Goal: Task Accomplishment & Management: Manage account settings

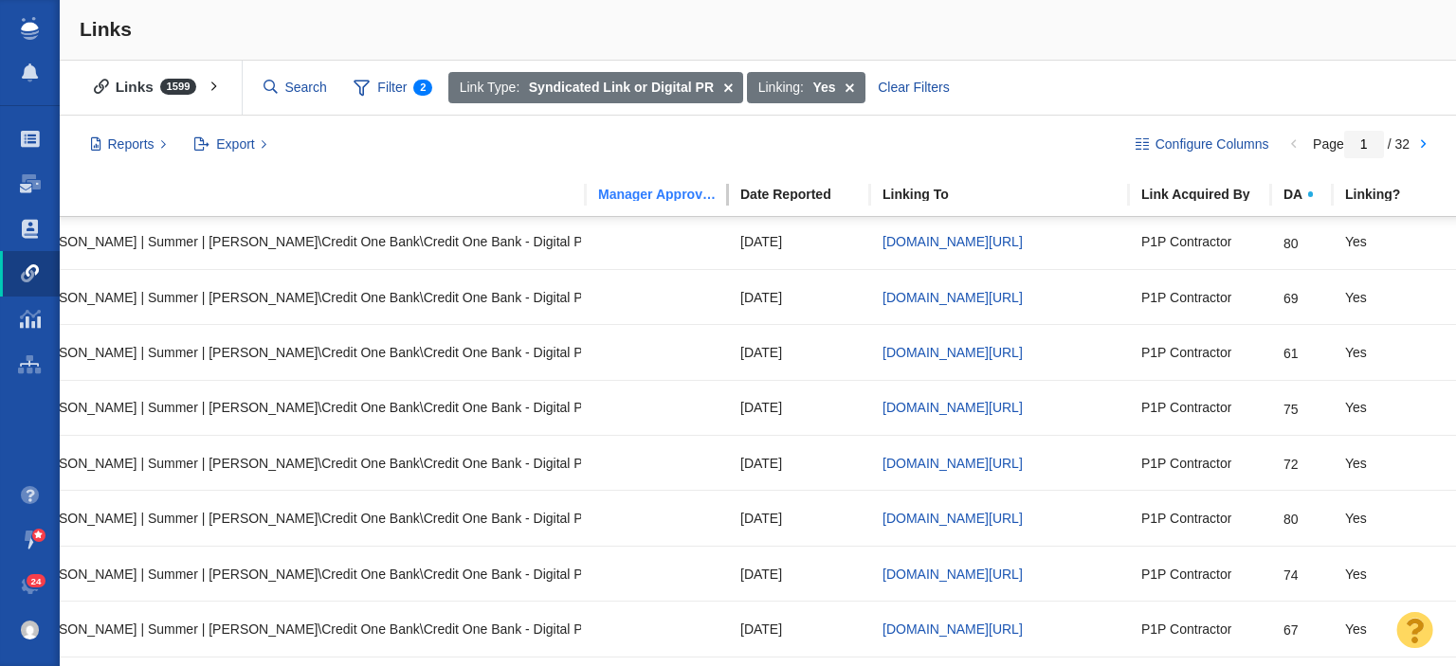
scroll to position [141, 456]
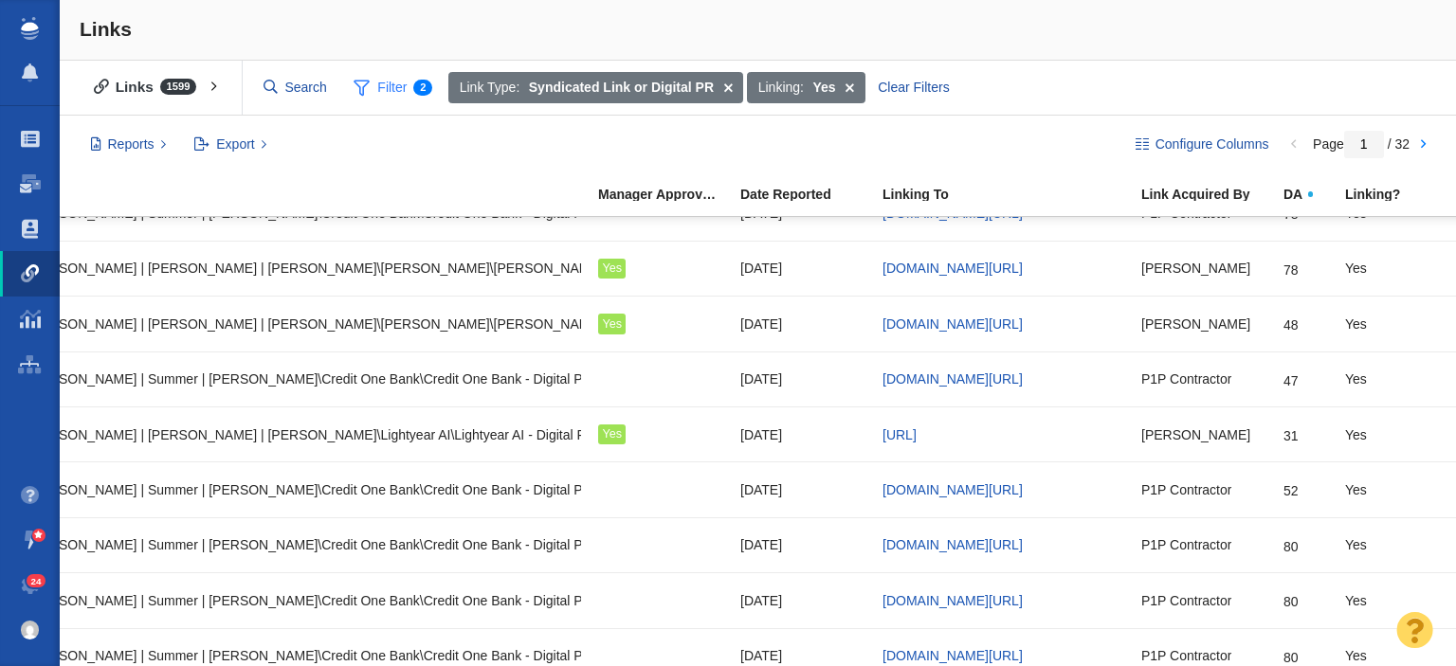
click at [378, 87] on span "Filter 2" at bounding box center [392, 88] width 100 height 36
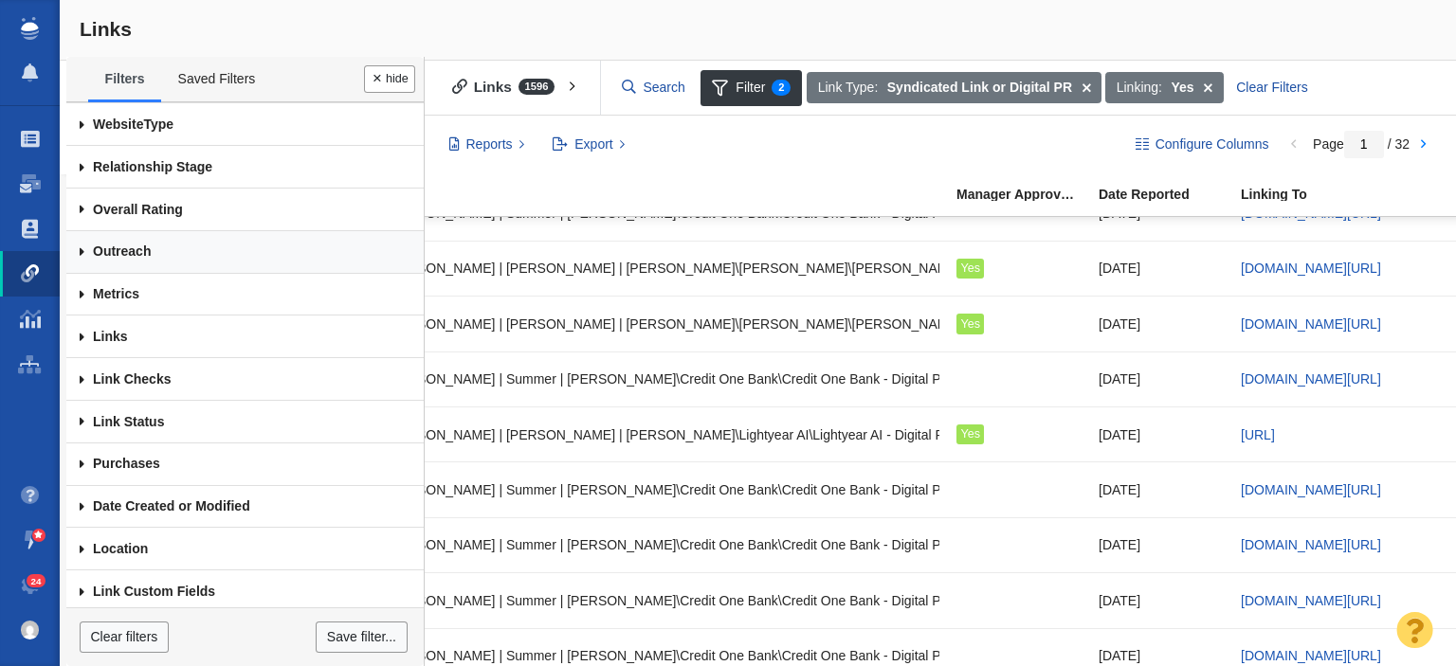
scroll to position [127, 0]
click at [180, 578] on link "Link Custom Fields" at bounding box center [244, 591] width 357 height 43
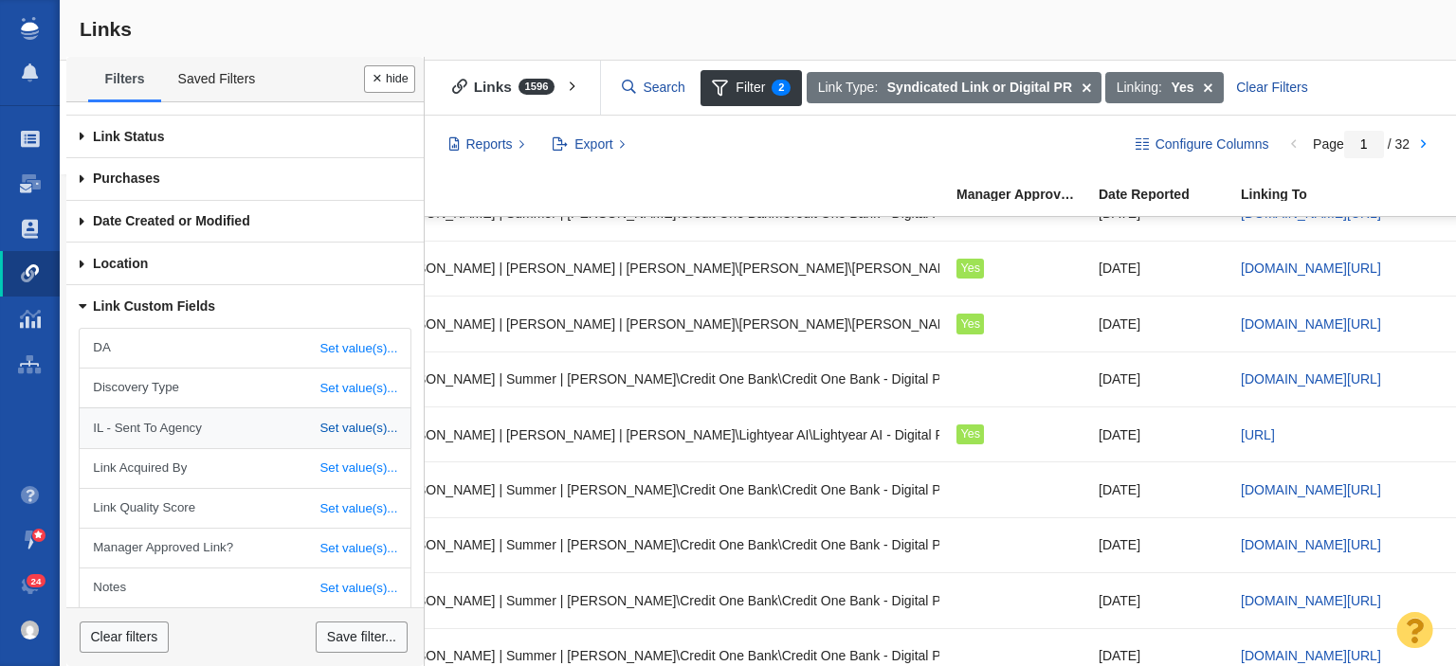
scroll to position [501, 0]
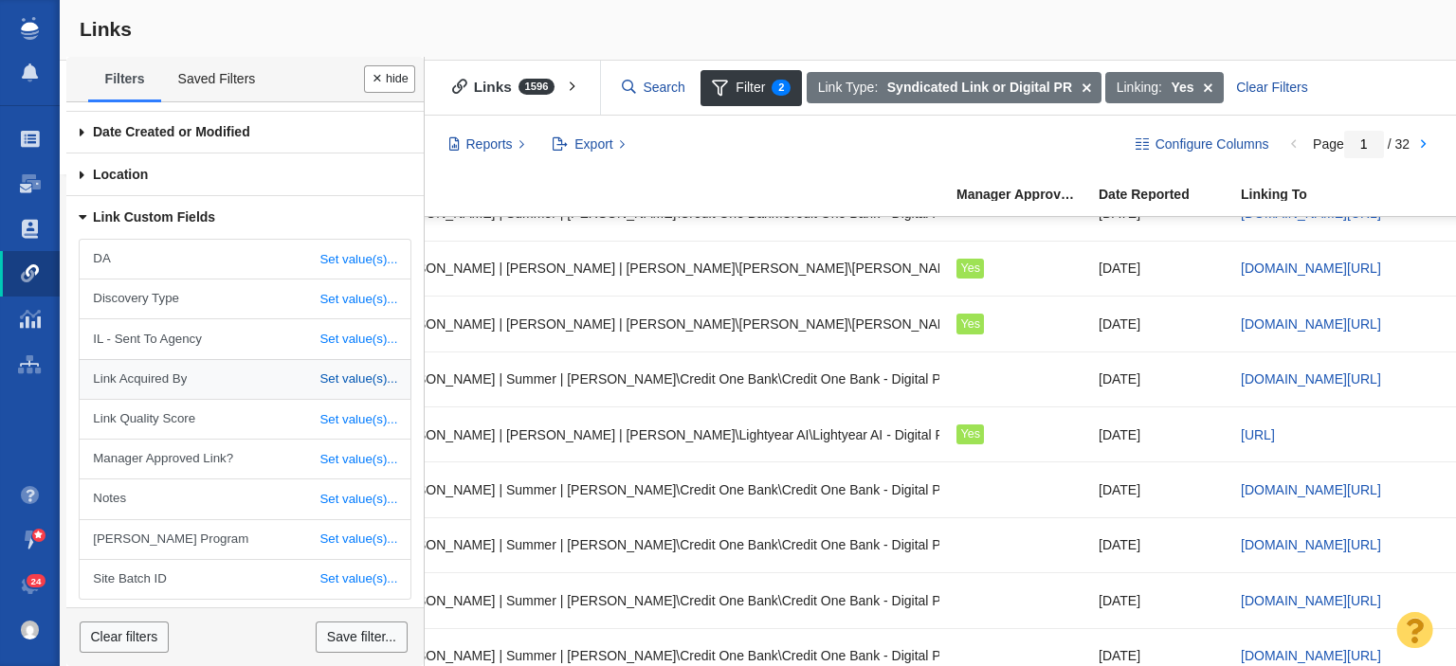
click at [306, 378] on link "Set value(s)..." at bounding box center [245, 379] width 330 height 39
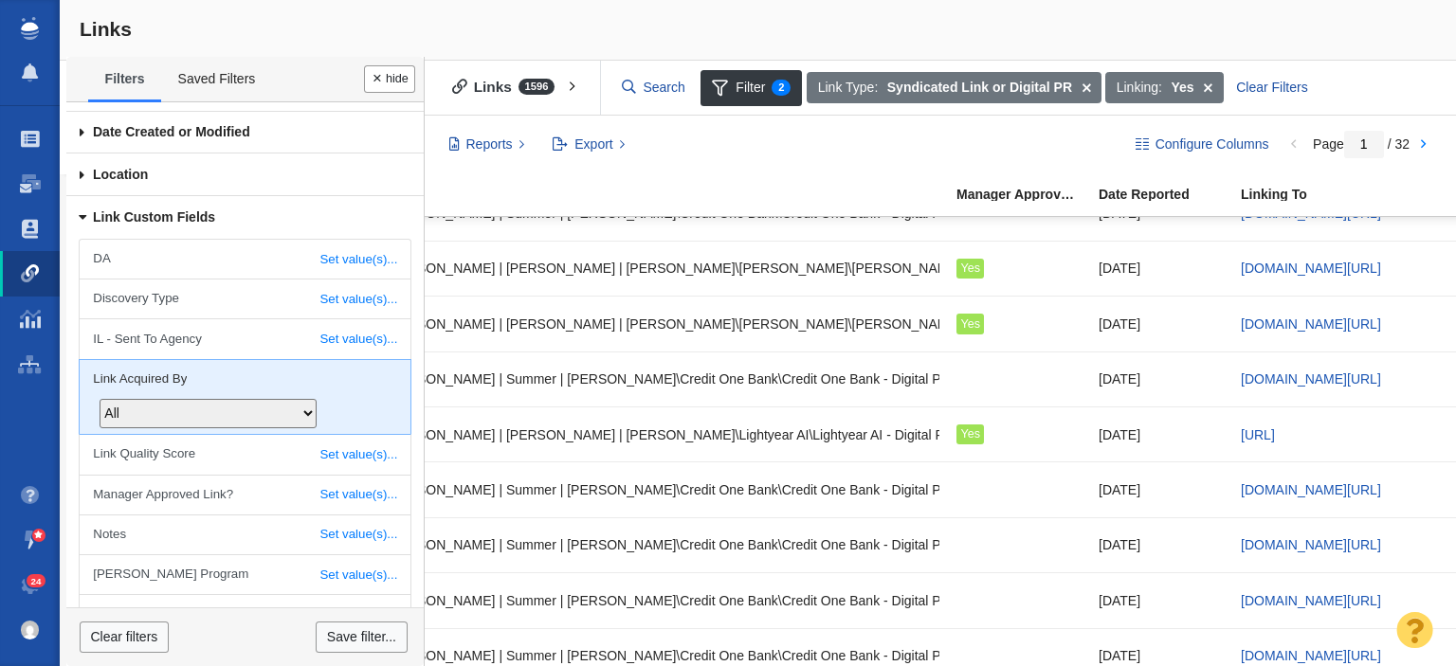
click at [303, 399] on select "All Allie Huska Alyssa Arnzen Amethyst Tagney Amy Merrill Annika Darling-Sinkey…" at bounding box center [208, 414] width 217 height 30
select select "9"
click at [226, 399] on select "All Allie Huska Alyssa Arnzen Amethyst Tagney Amy Merrill Annika Darling-Sinkey…" at bounding box center [208, 414] width 217 height 30
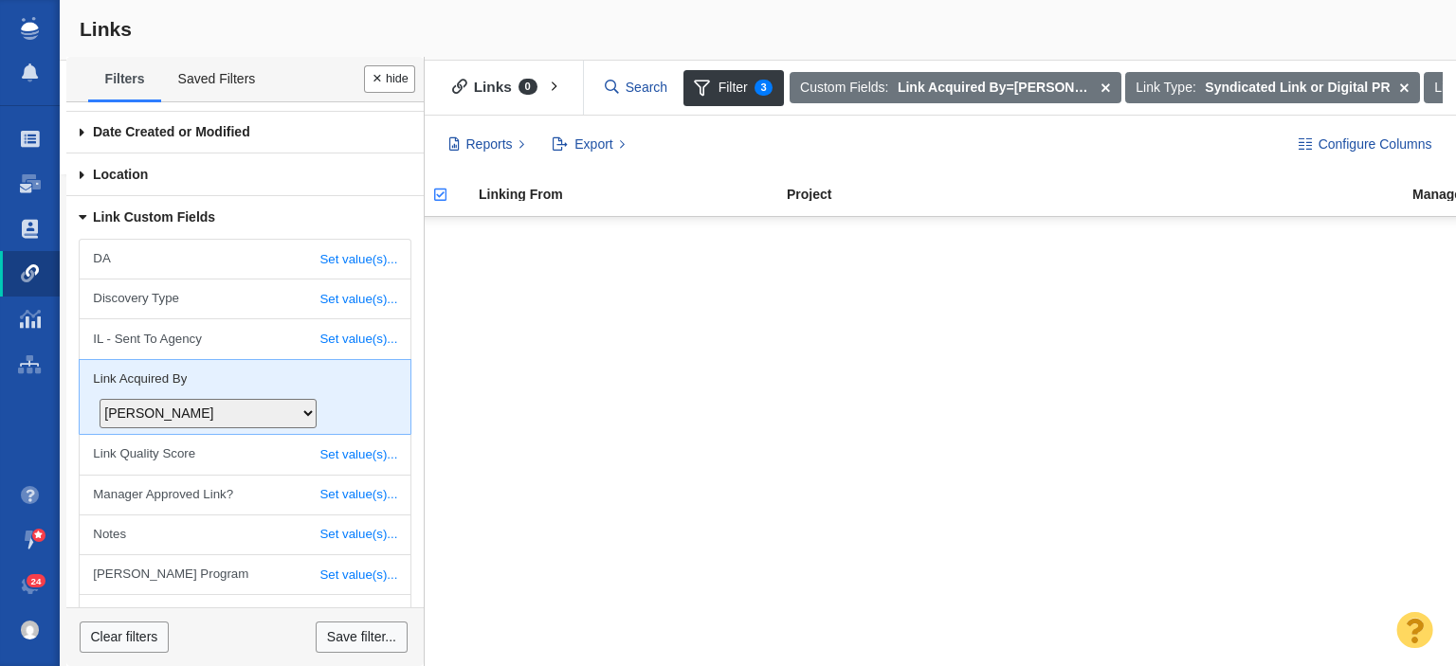
click at [317, 399] on select "All Allie Huska Alyssa Arnzen Amethyst Tagney Amy Merrill Annika Darling-Sinkey…" at bounding box center [208, 414] width 217 height 30
select select
click at [226, 399] on select "All Allie Huska Alyssa Arnzen Amethyst Tagney Amy Merrill Annika Darling-Sinkey…" at bounding box center [208, 414] width 217 height 30
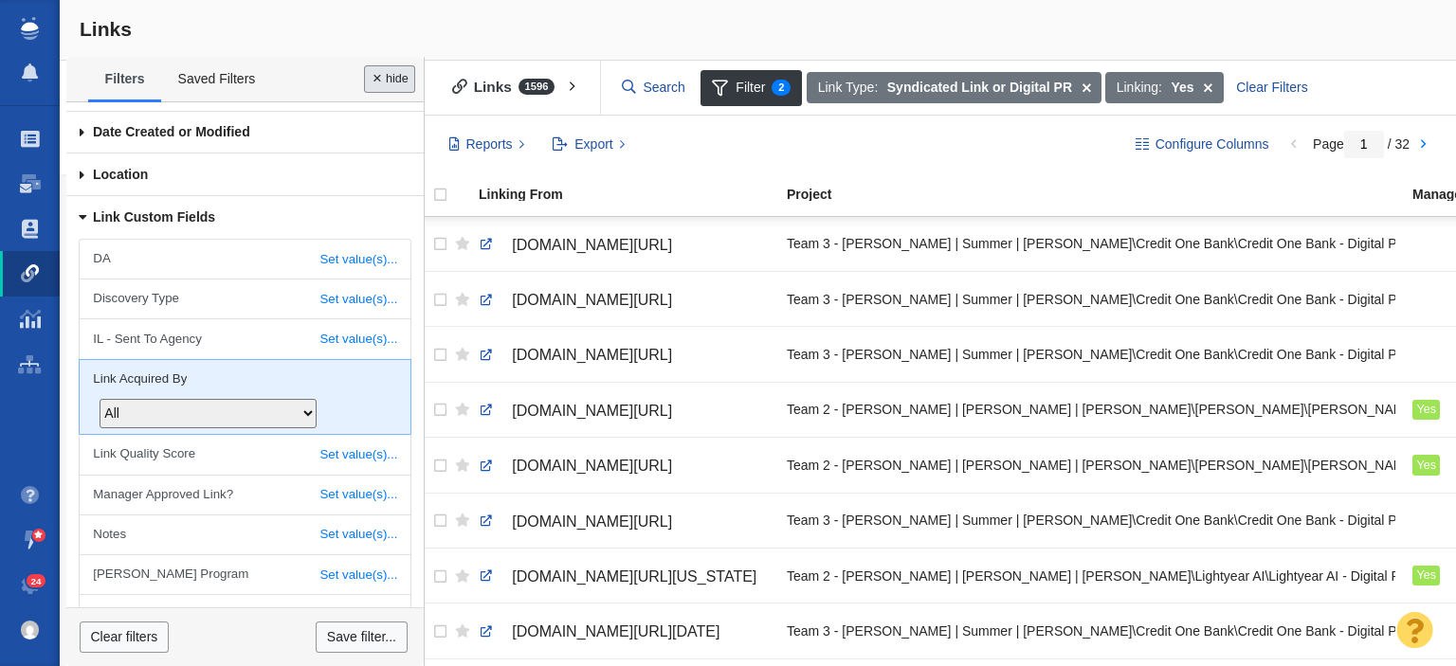
click at [402, 67] on button "Done" at bounding box center [389, 78] width 51 height 27
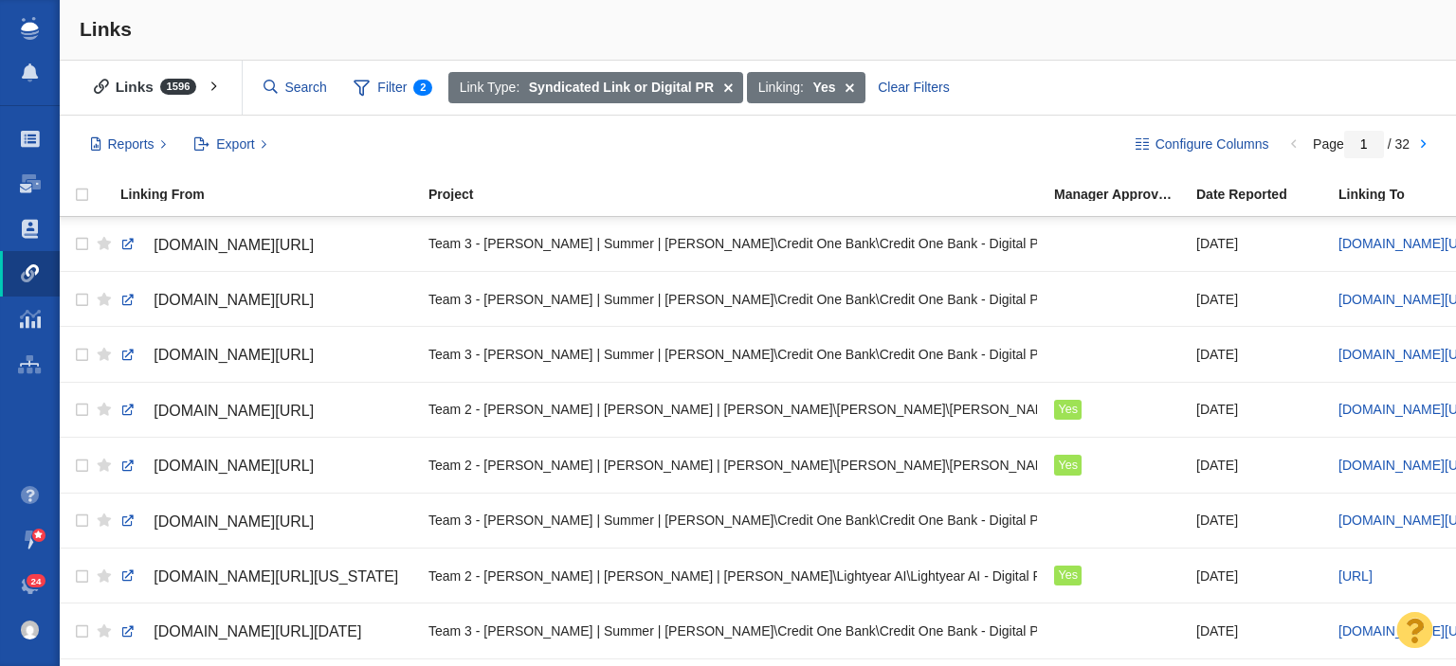
click at [34, 585] on span "24" at bounding box center [37, 582] width 20 height 14
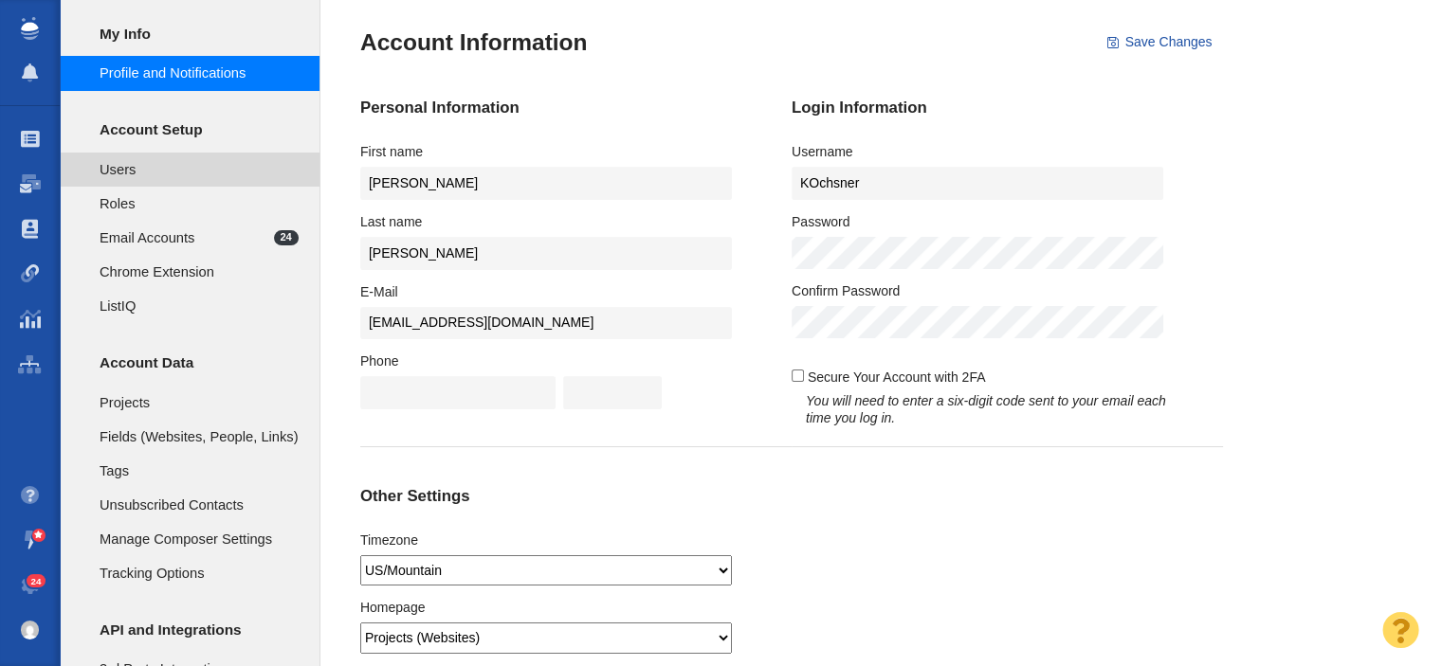
click at [142, 169] on span "Users" at bounding box center [199, 169] width 199 height 21
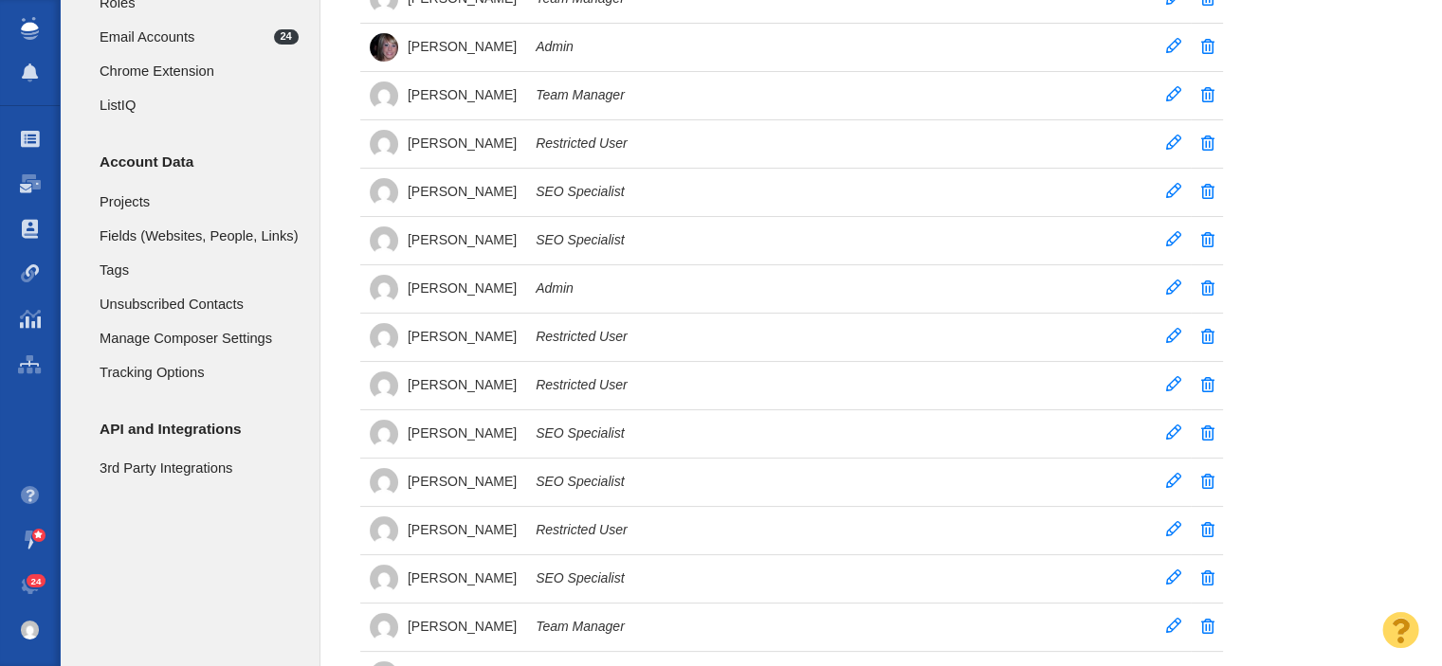
scroll to position [190, 0]
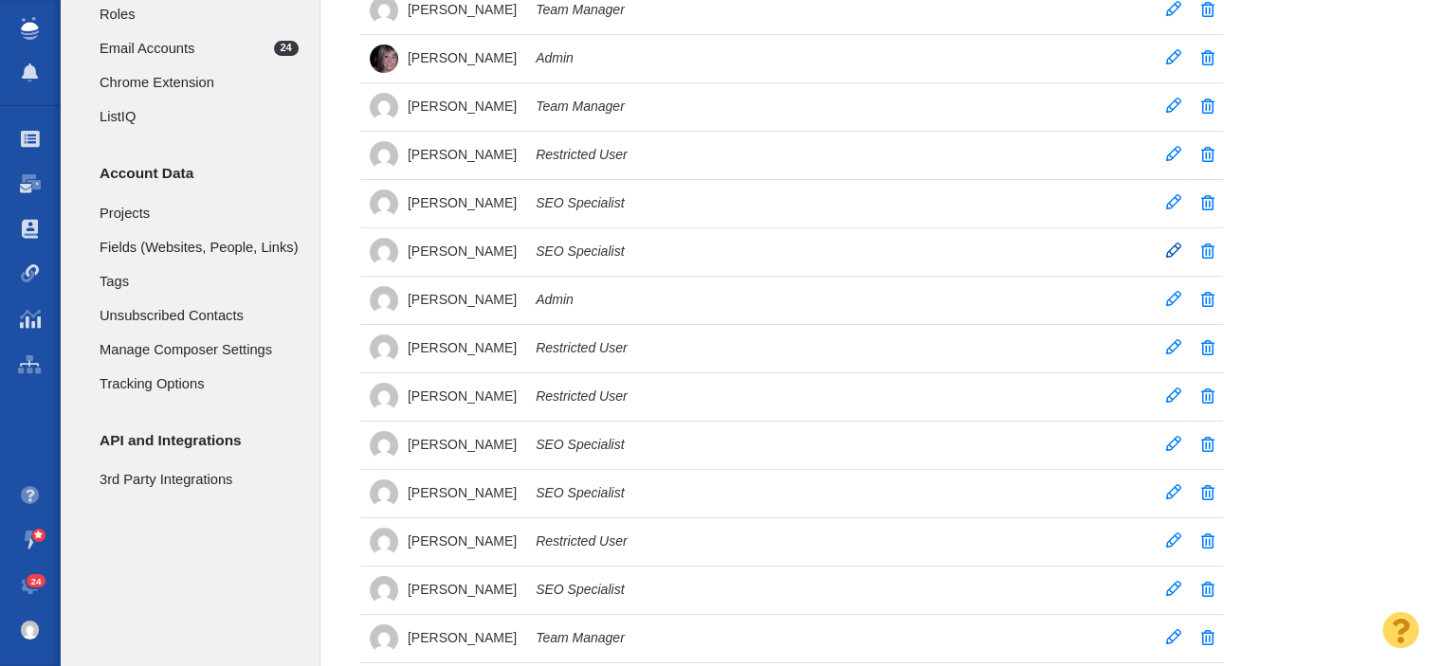
click at [1166, 253] on span at bounding box center [1173, 250] width 15 height 15
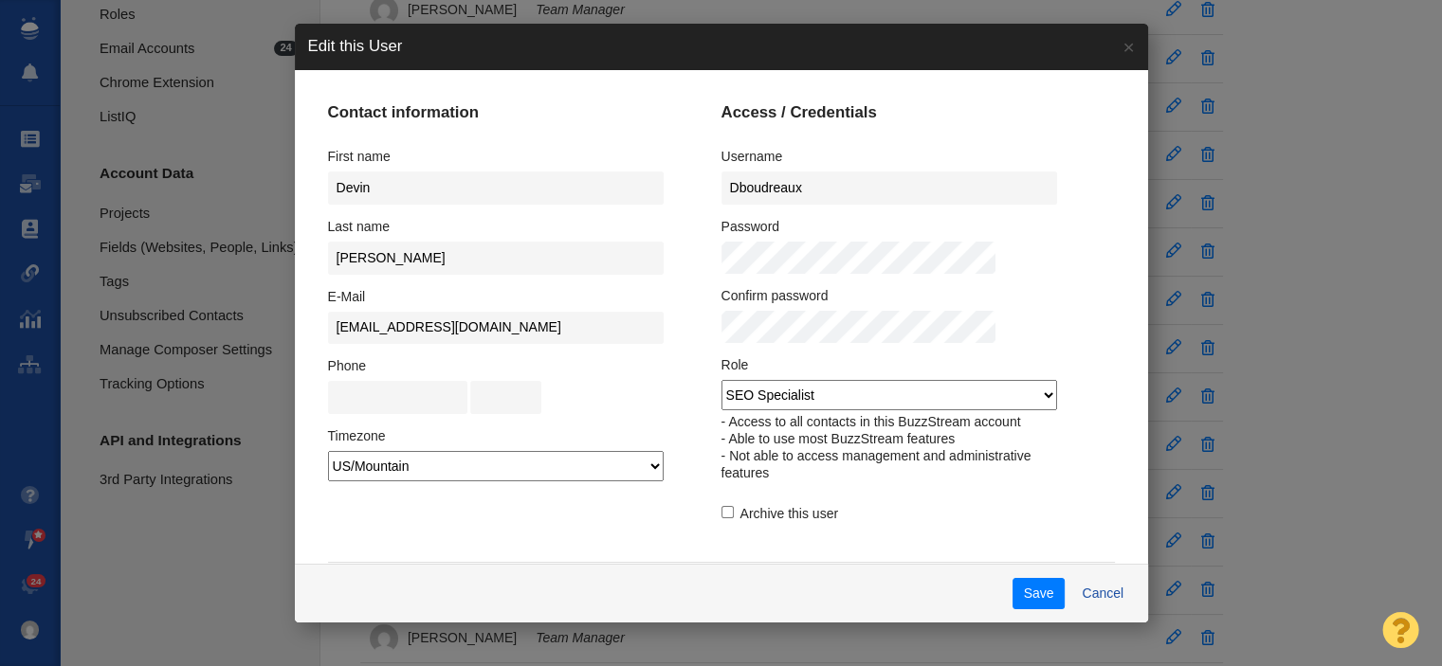
click at [775, 242] on div "Password" at bounding box center [898, 242] width 354 height 69
click at [1013, 596] on button "Save" at bounding box center [1039, 594] width 52 height 32
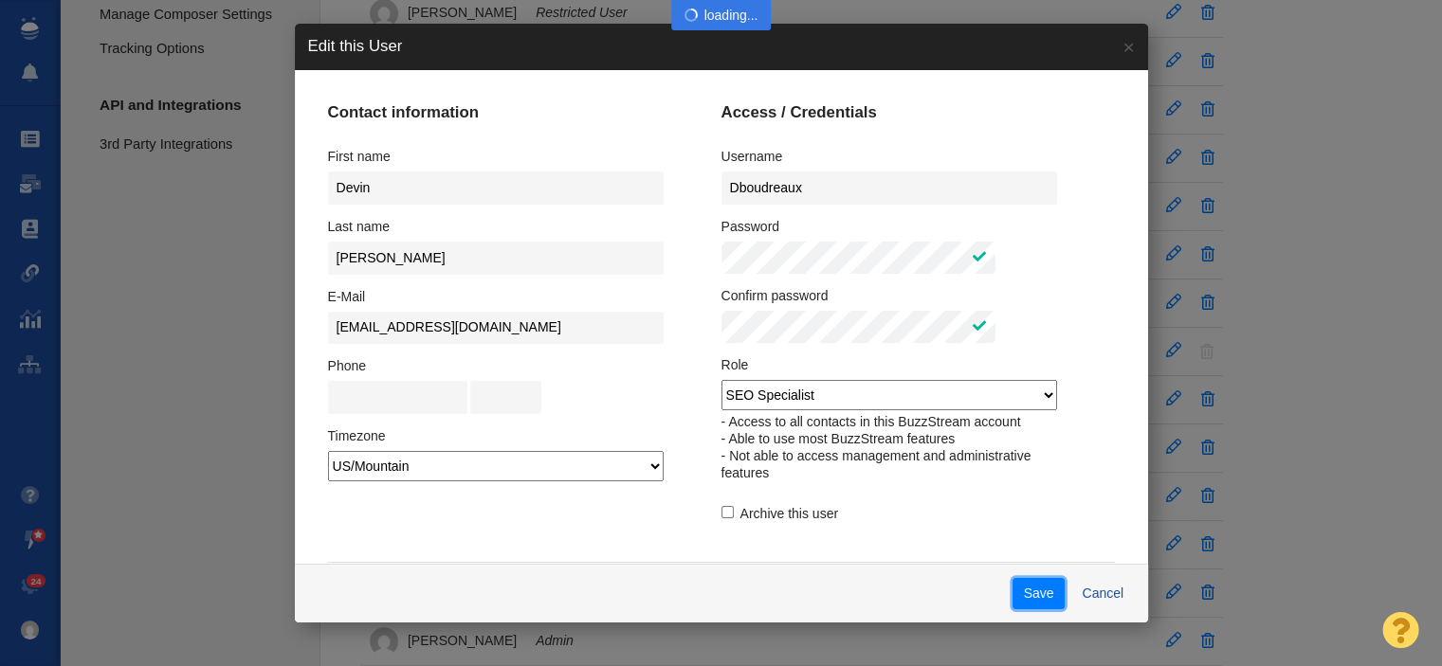
scroll to position [569, 0]
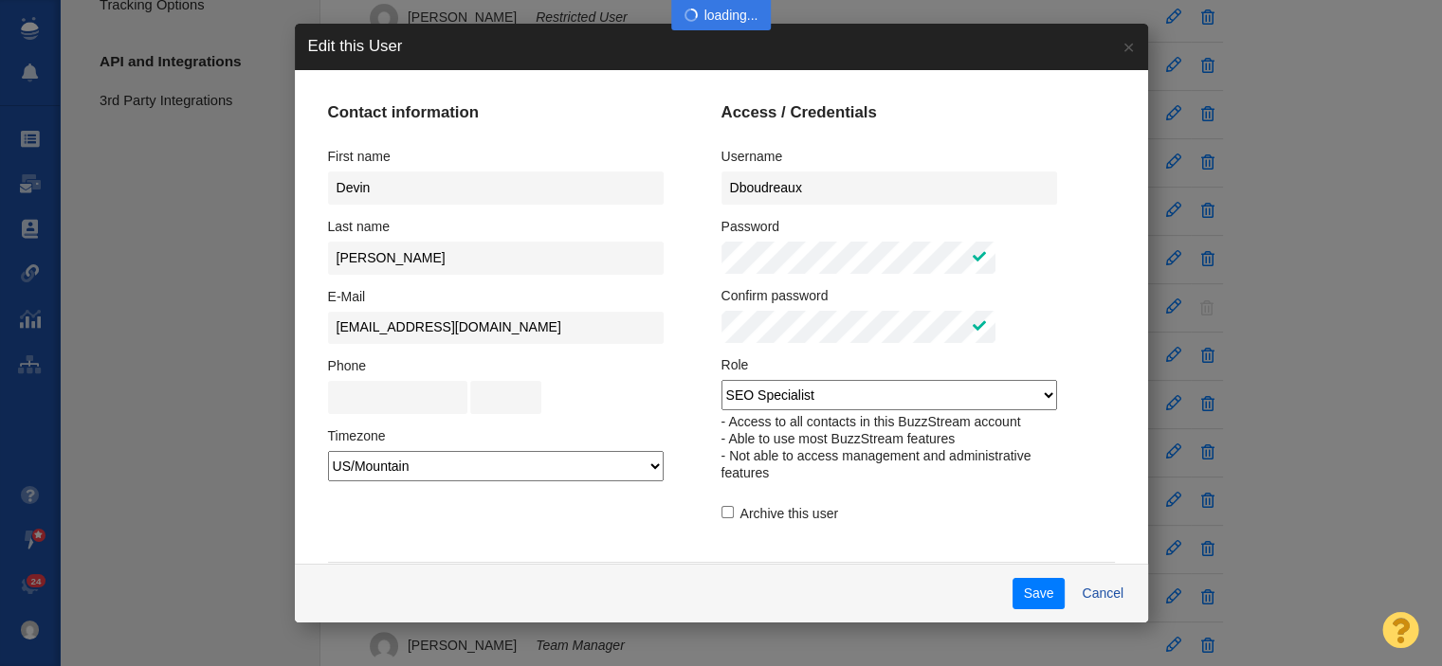
click at [796, 400] on select "Admin Team Manager SEO Specialist Restricted User ListIQ Collaborator" at bounding box center [889, 395] width 336 height 30
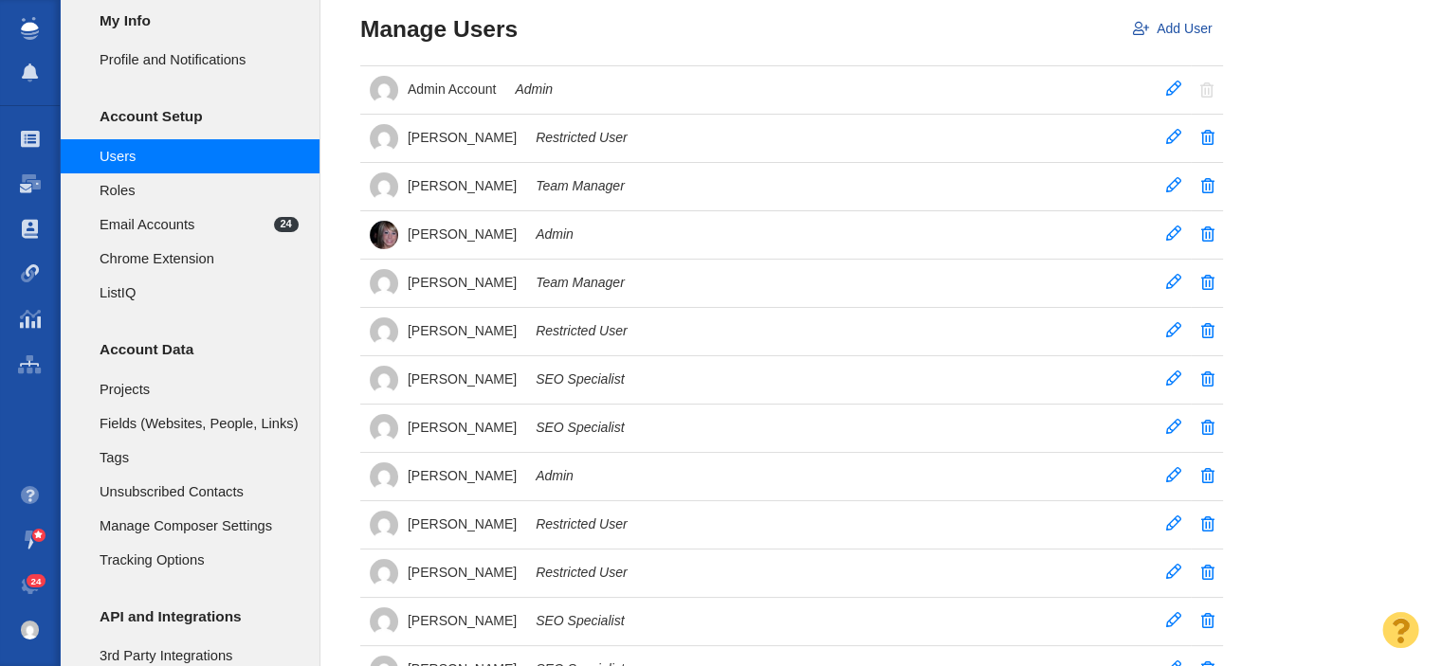
scroll to position [0, 0]
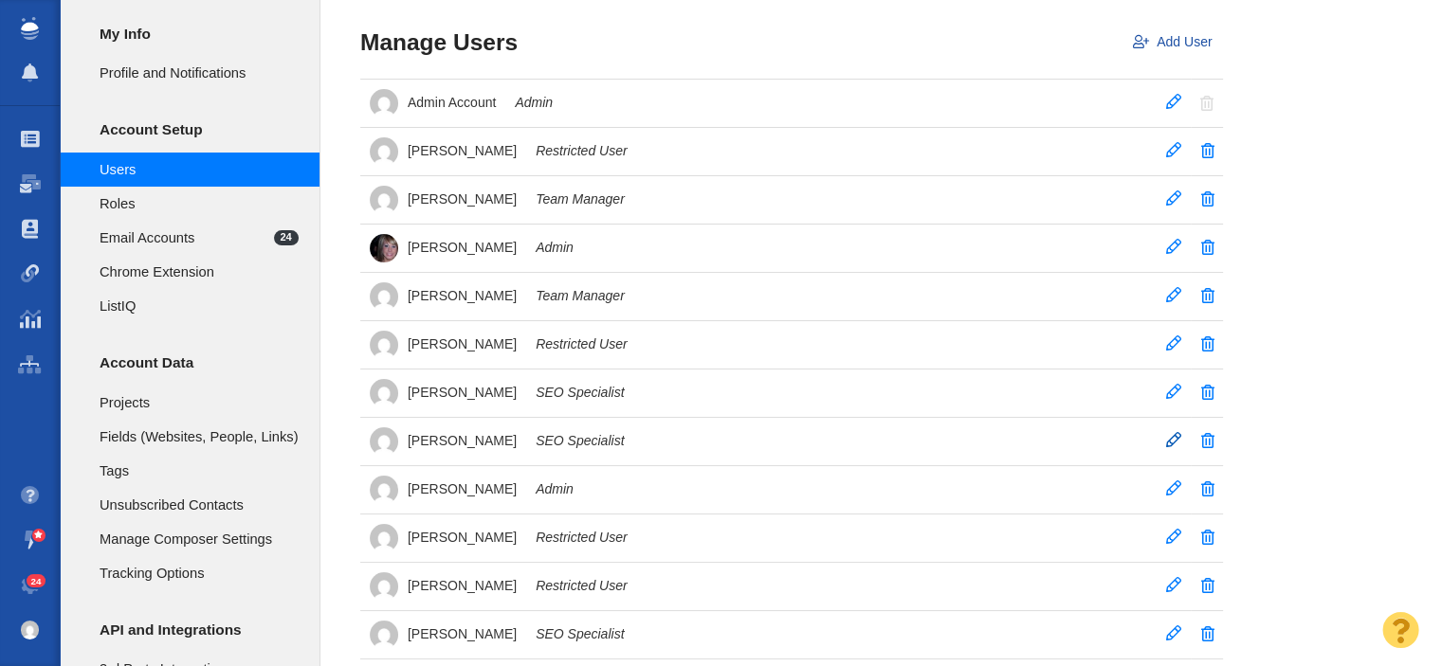
click at [1168, 445] on span at bounding box center [1173, 439] width 15 height 15
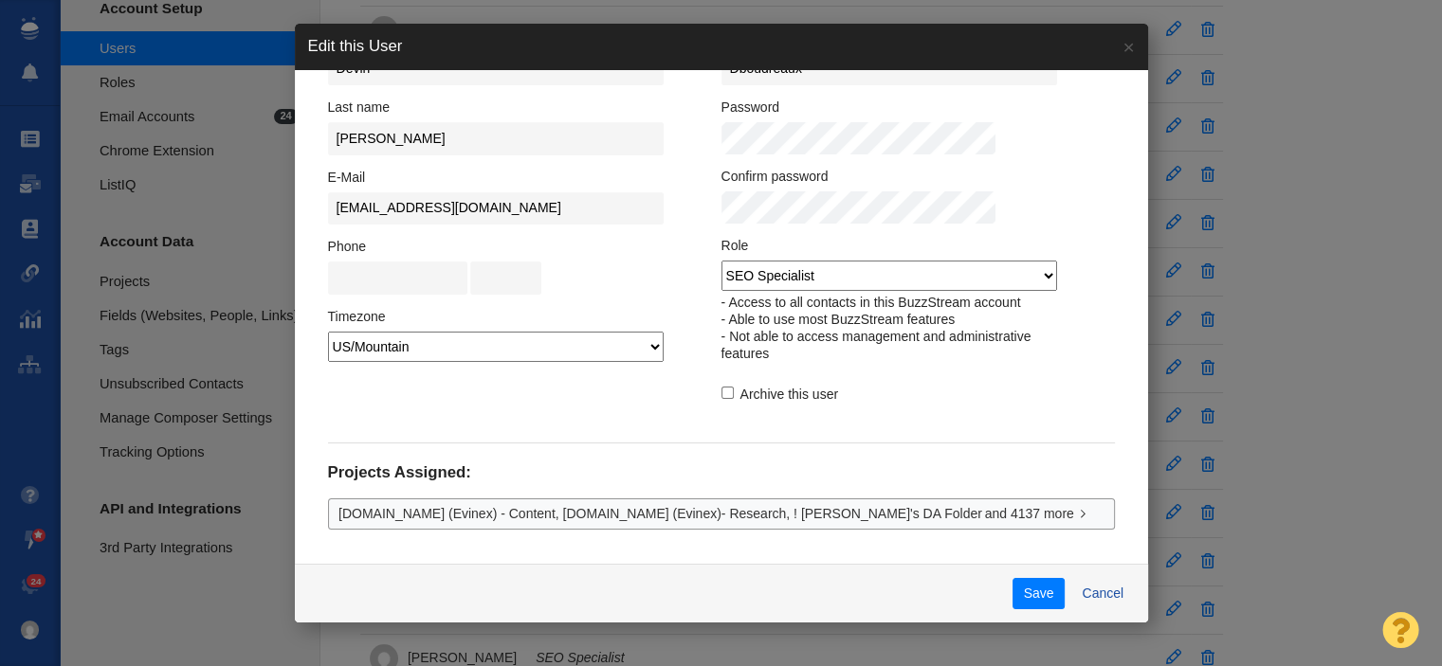
scroll to position [284, 0]
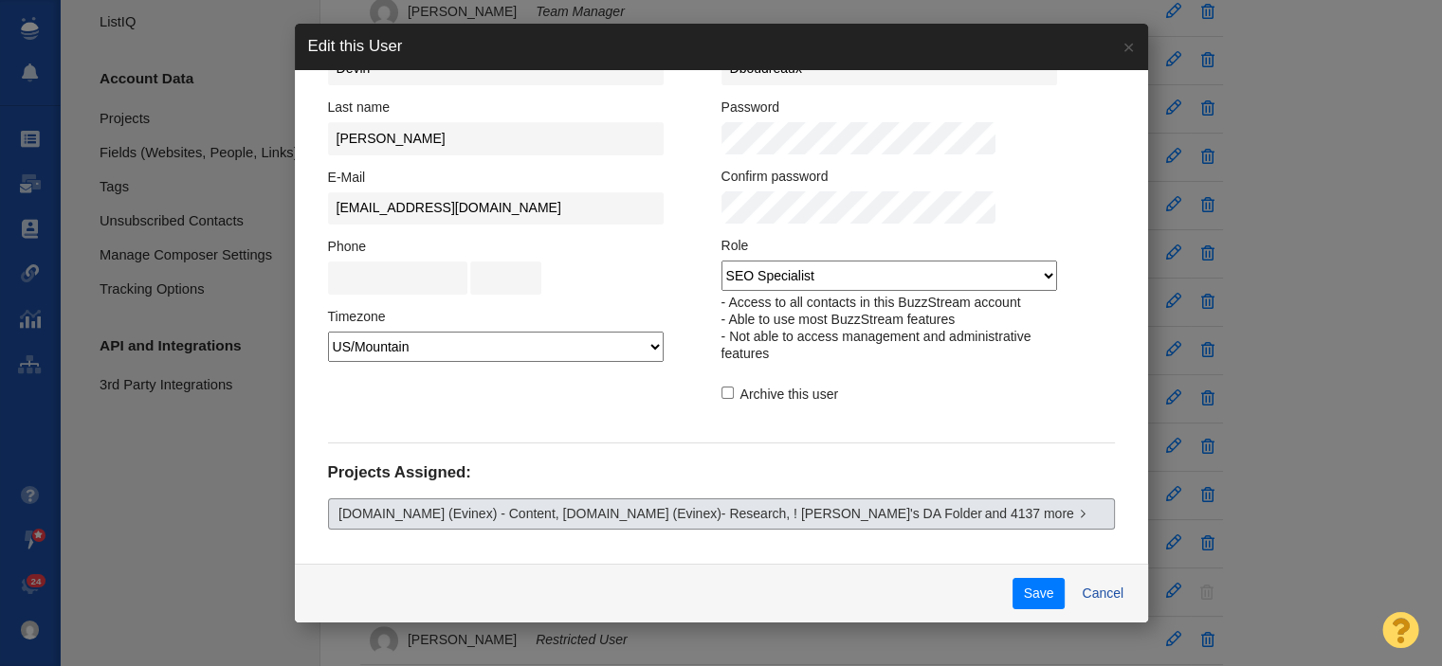
click at [550, 520] on span "Faverie.com (Evinex) - Content, Faverie.com (Evinex)- Research, ! Laura's DA Fo…" at bounding box center [660, 514] width 644 height 20
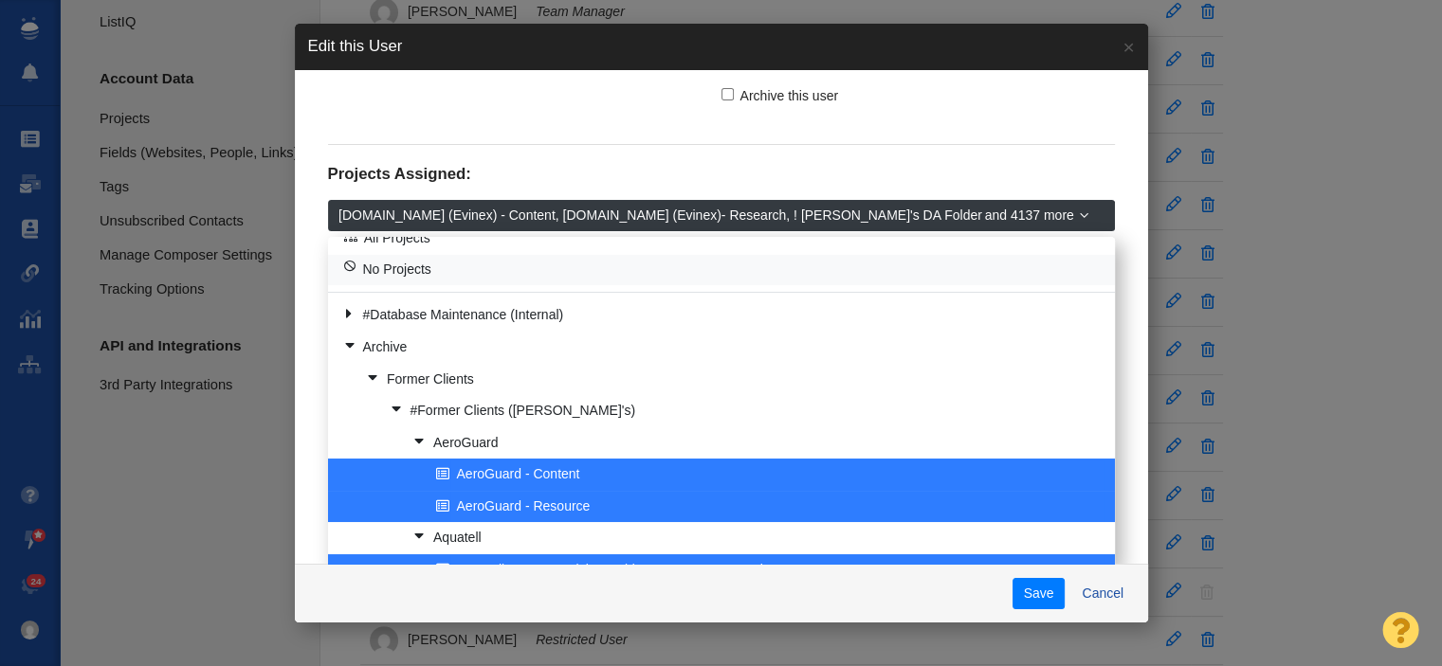
scroll to position [0, 0]
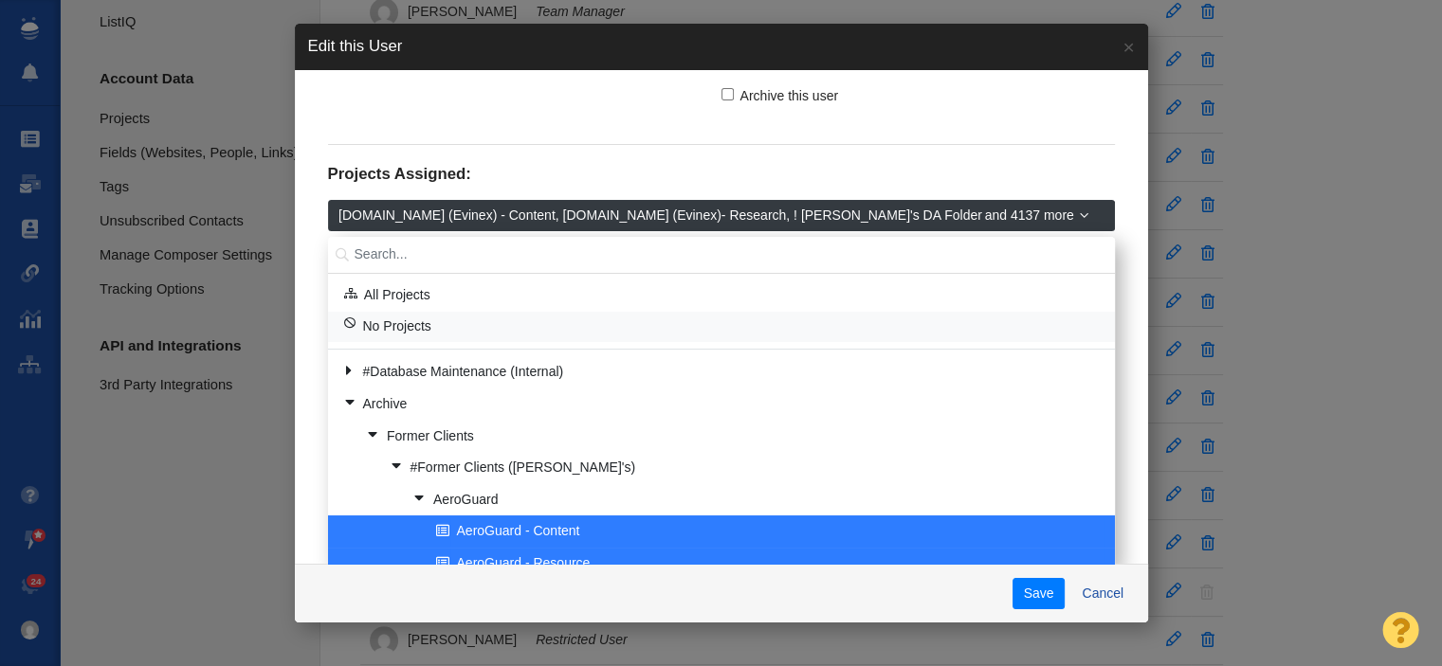
click at [405, 320] on span "No Projects" at bounding box center [397, 327] width 68 height 19
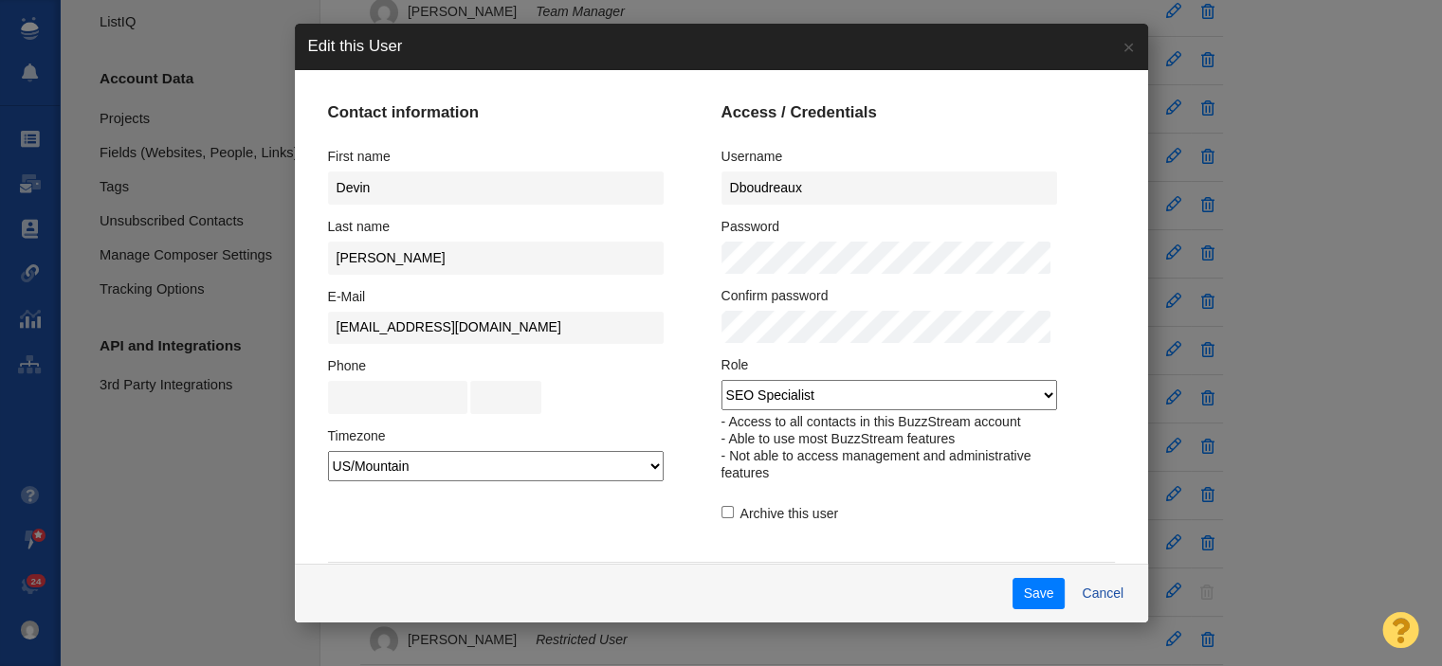
scroll to position [418, 0]
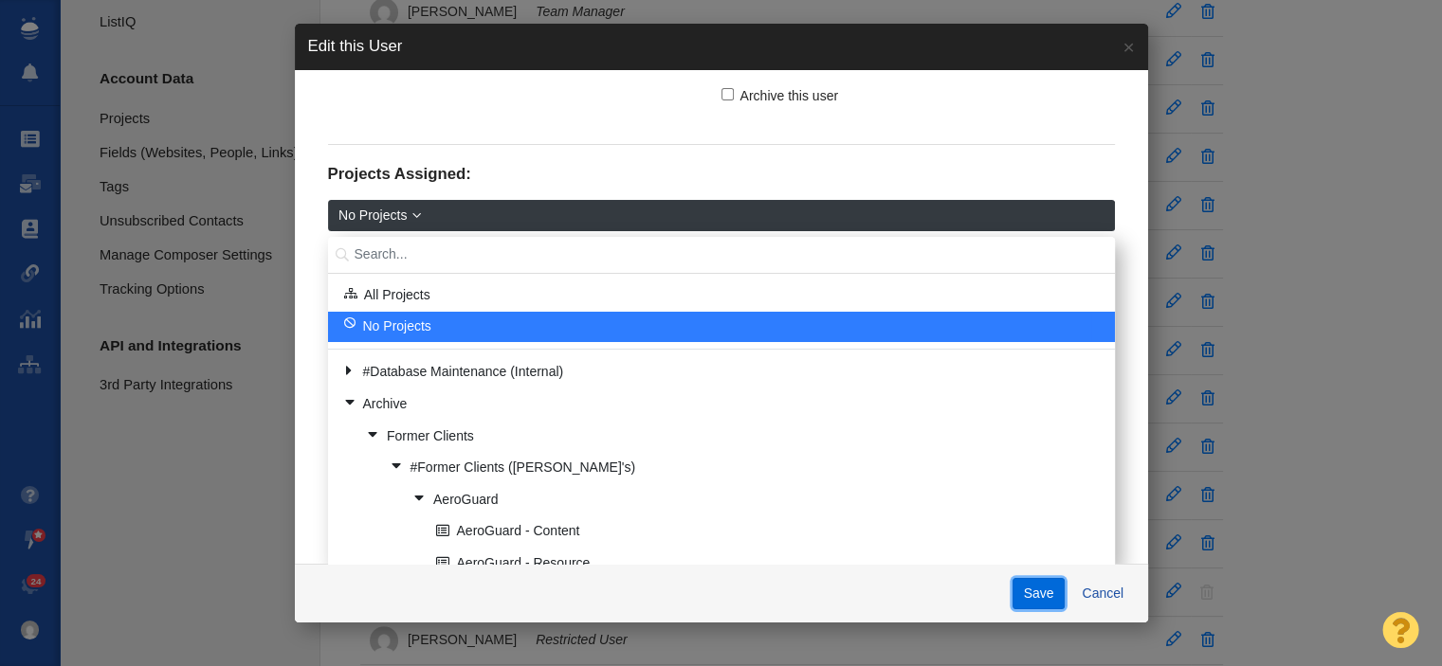
click at [1036, 590] on button "Save" at bounding box center [1039, 594] width 52 height 32
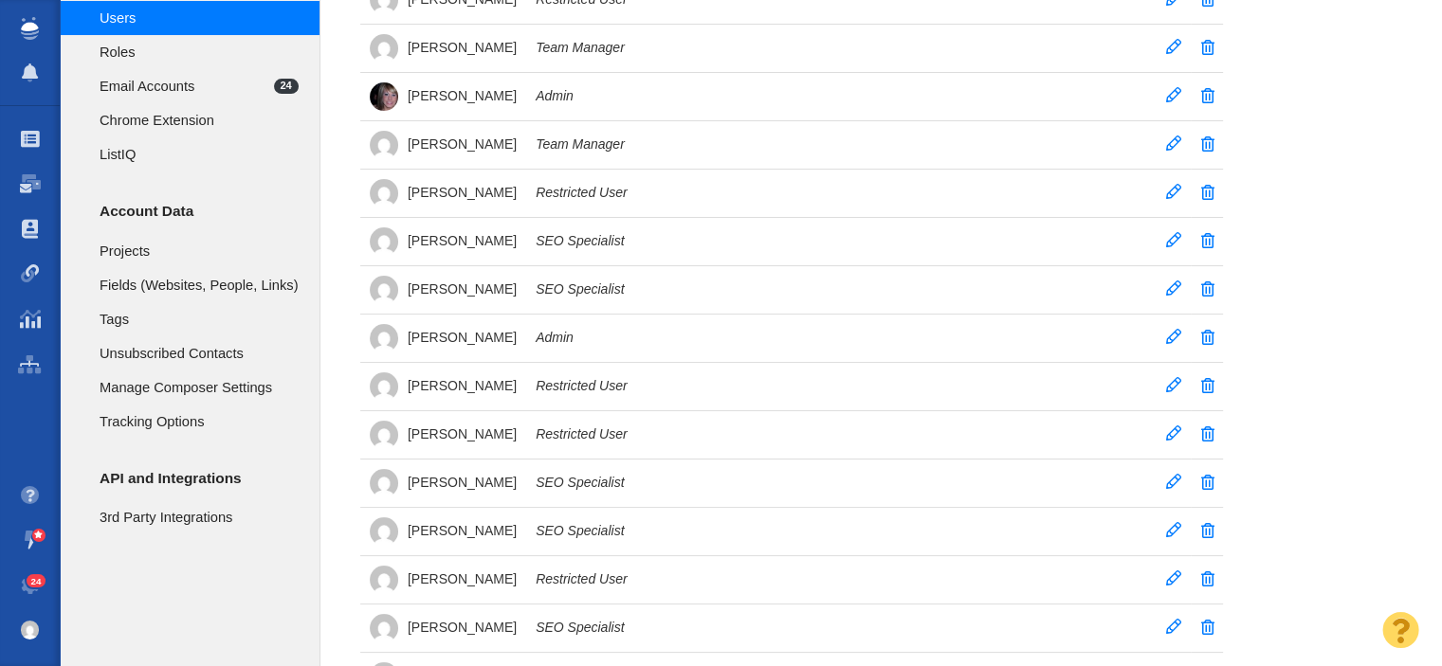
scroll to position [0, 0]
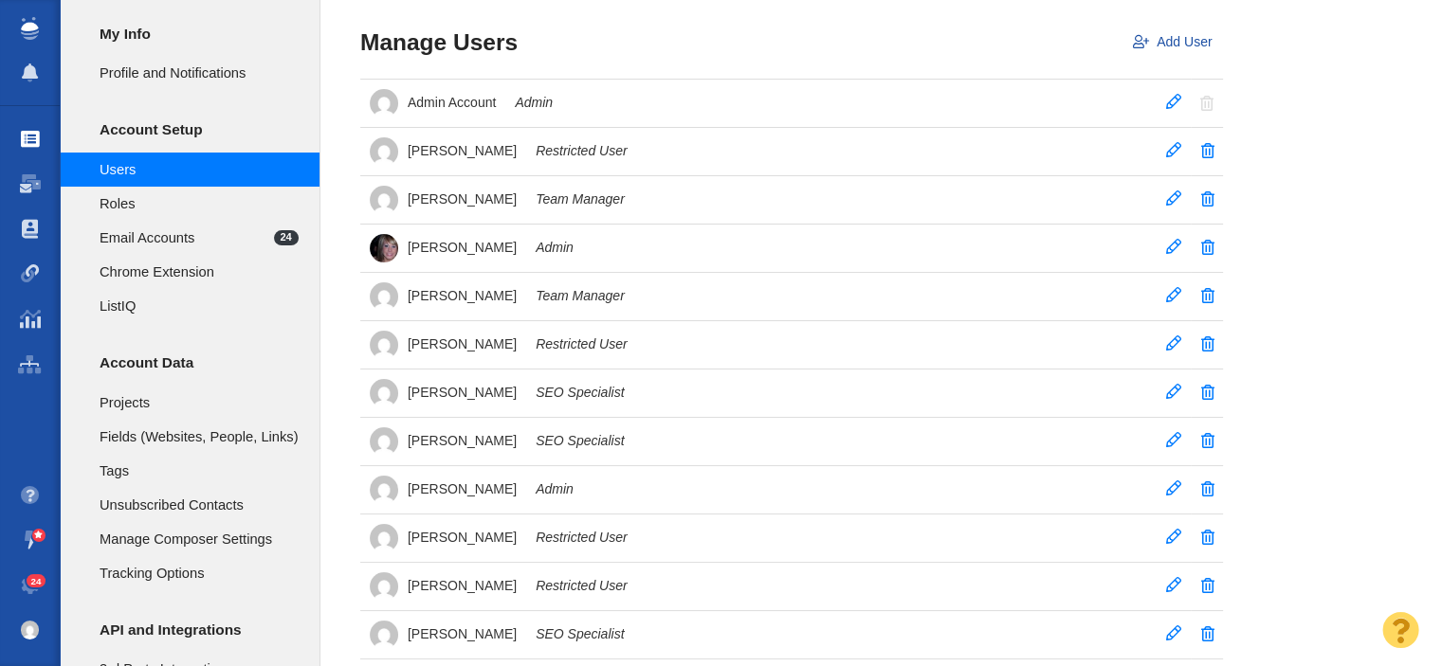
click at [32, 130] on span at bounding box center [30, 139] width 19 height 19
